Goal: Check status: Check status

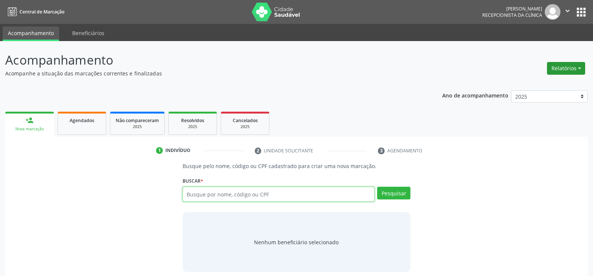
click at [558, 68] on button "Relatórios" at bounding box center [566, 68] width 38 height 13
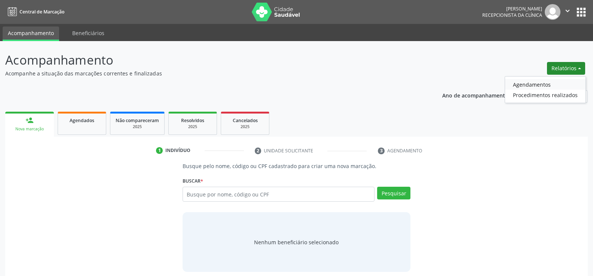
click at [532, 86] on link "Agendamentos" at bounding box center [545, 84] width 80 height 10
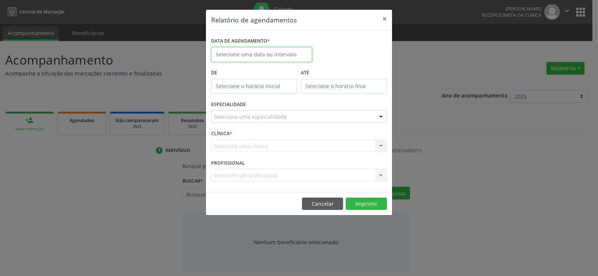
click at [253, 59] on body "Central de Marcação [PERSON_NAME] Gerra Recepcionista da clínica  Configuraçõe…" at bounding box center [299, 138] width 598 height 276
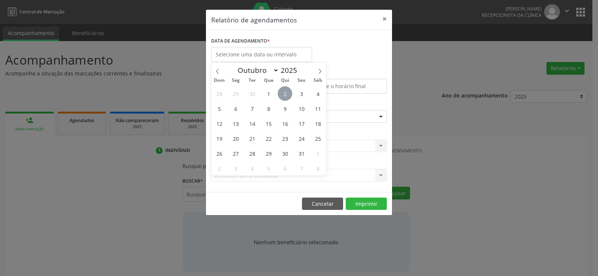
click at [283, 97] on span "2" at bounding box center [285, 93] width 15 height 15
type input "[DATE]"
click at [283, 97] on span "2" at bounding box center [285, 93] width 15 height 15
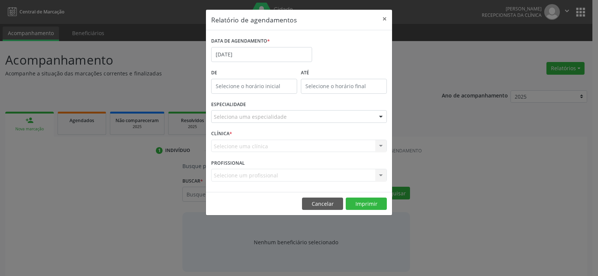
click at [287, 96] on div "De" at bounding box center [254, 83] width 90 height 32
click at [317, 200] on button "Cancelar" at bounding box center [322, 204] width 41 height 13
